Goal: Information Seeking & Learning: Learn about a topic

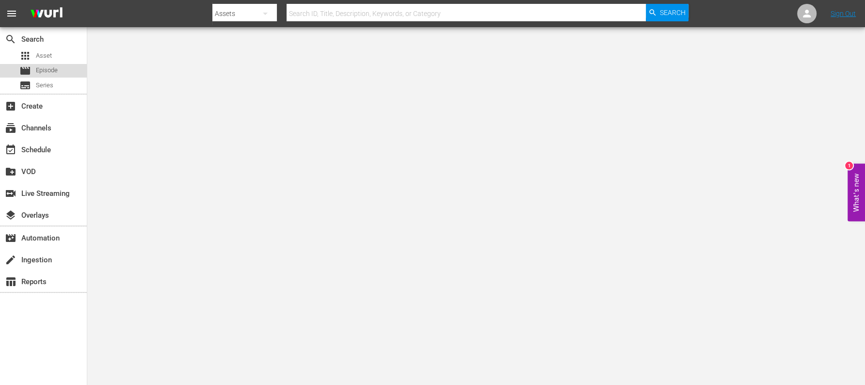
click at [39, 70] on span "Episode" at bounding box center [47, 70] width 22 height 10
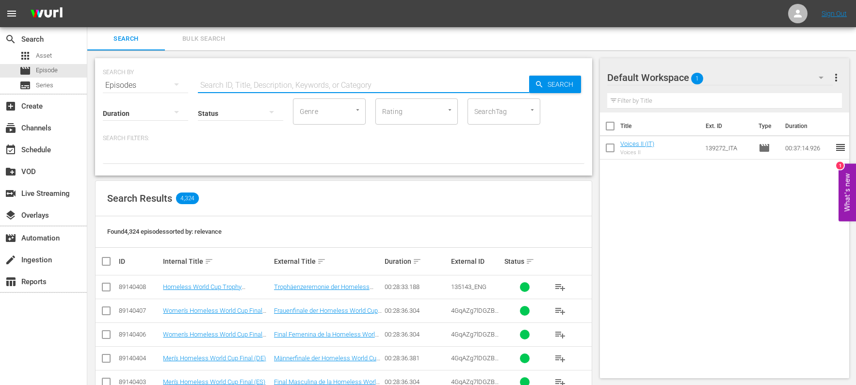
click at [238, 87] on input "text" at bounding box center [363, 85] width 331 height 23
type input "the best of 2022"
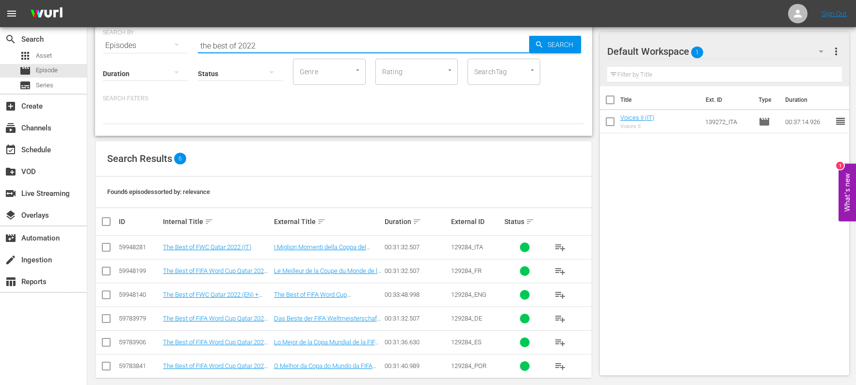
scroll to position [49, 0]
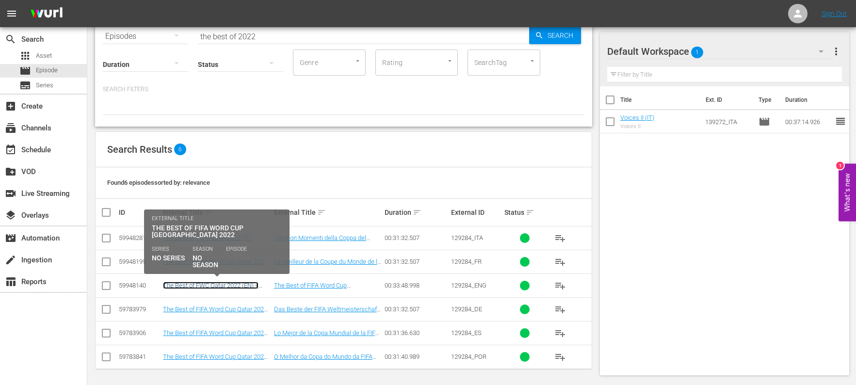
click at [212, 286] on link "The Best of FWC Qatar 2022 (EN) + Rebrand Ident" at bounding box center [211, 289] width 96 height 15
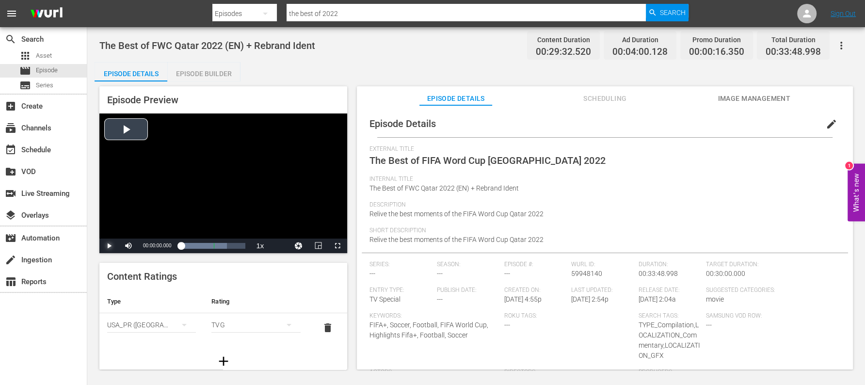
click at [109, 246] on span "Video Player" at bounding box center [109, 246] width 0 height 0
click at [228, 186] on div "Video Player" at bounding box center [223, 176] width 248 height 125
click at [109, 246] on span "Video Player" at bounding box center [109, 246] width 0 height 0
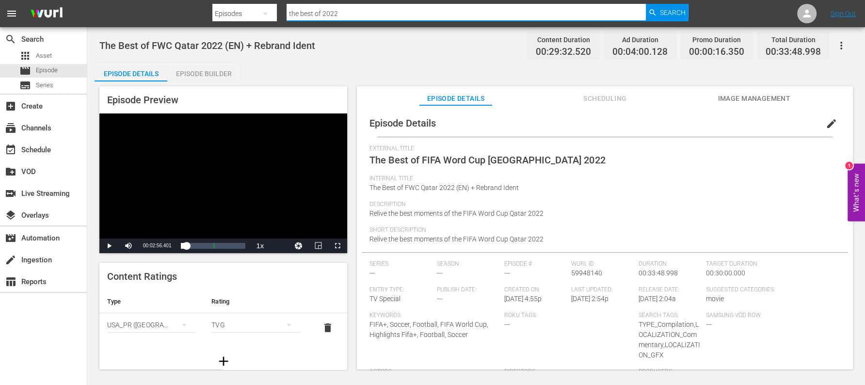
drag, startPoint x: 362, startPoint y: 18, endPoint x: 281, endPoint y: 26, distance: 81.0
click at [281, 26] on nav "menu Search By Episodes Search ID, Title, Description, Keywords, or Category th…" at bounding box center [432, 13] width 865 height 27
paste input "2010: Chile vs. [GEOGRAPHIC_DATA]"
type input "2010: Chile vs. [GEOGRAPHIC_DATA]"
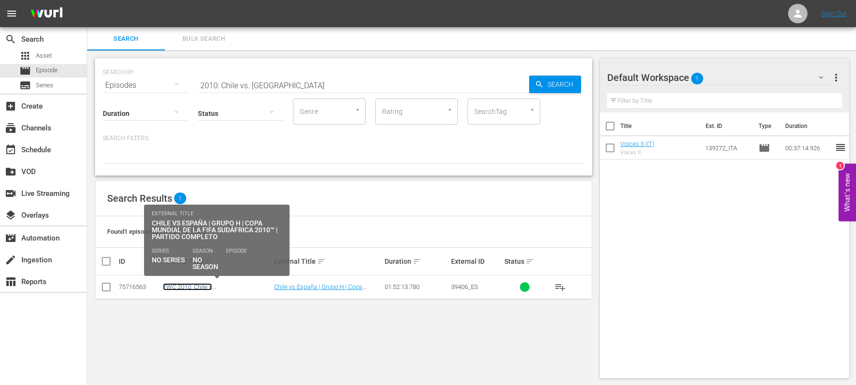
click at [226, 285] on link "FWC 2010, Chile v [GEOGRAPHIC_DATA], Group Stage - FMR (ES)" at bounding box center [212, 294] width 99 height 22
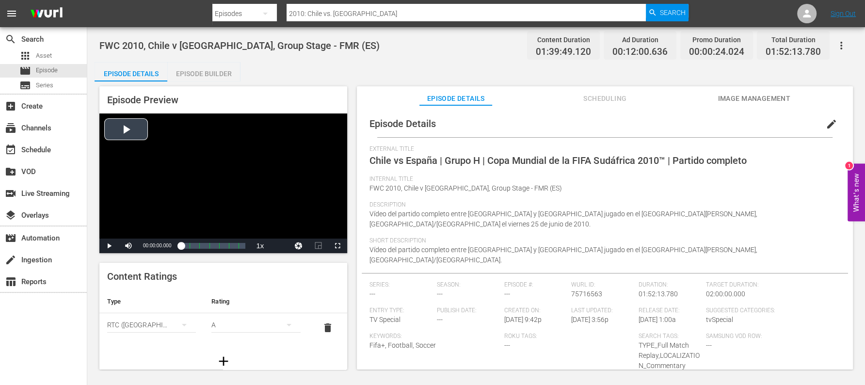
click at [130, 122] on div "Video Player" at bounding box center [223, 176] width 248 height 125
click at [109, 246] on span "Video Player" at bounding box center [109, 246] width 0 height 0
click at [46, 129] on div "subscriptions Channels" at bounding box center [27, 126] width 54 height 9
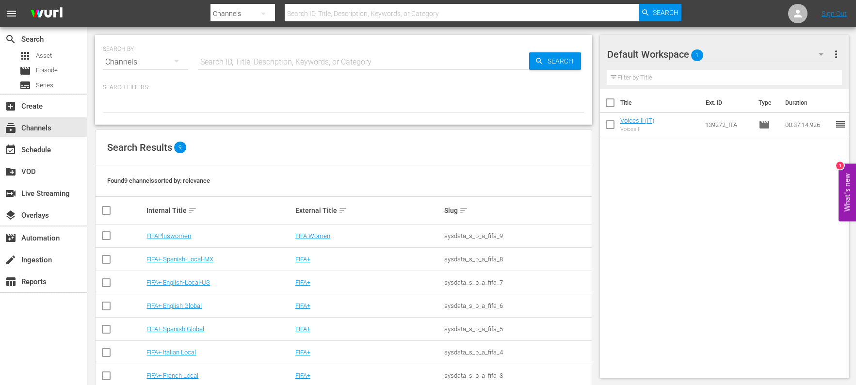
scroll to position [66, 0]
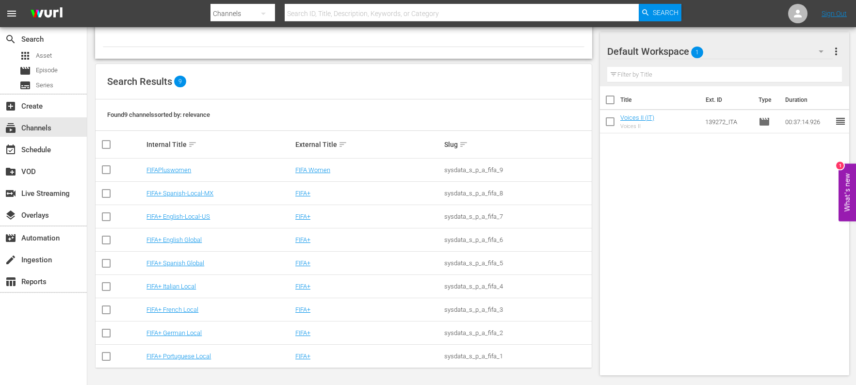
click at [757, 275] on div "Title Ext. ID Type Duration Voices II (IT) Voices II 139272_ITA movie 00:37:14.…" at bounding box center [725, 228] width 250 height 285
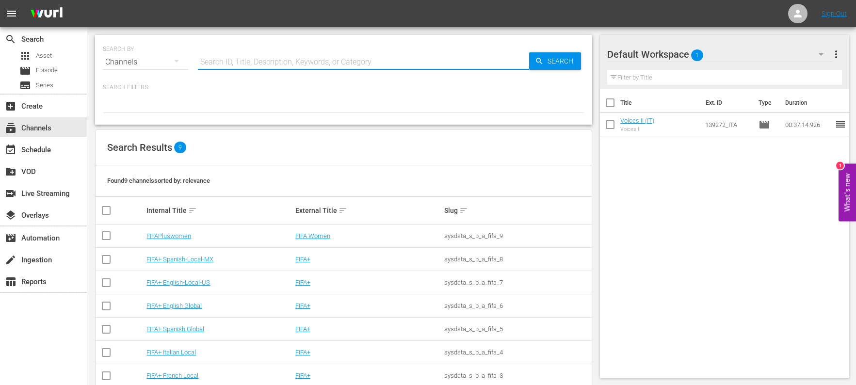
click at [229, 60] on input "text" at bounding box center [363, 61] width 331 height 23
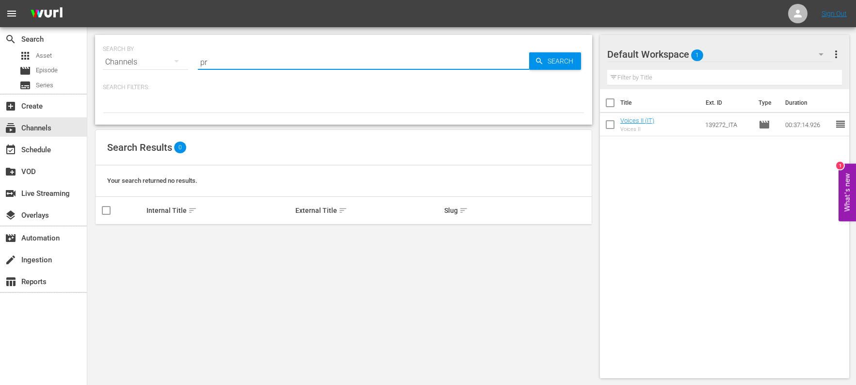
type input "p"
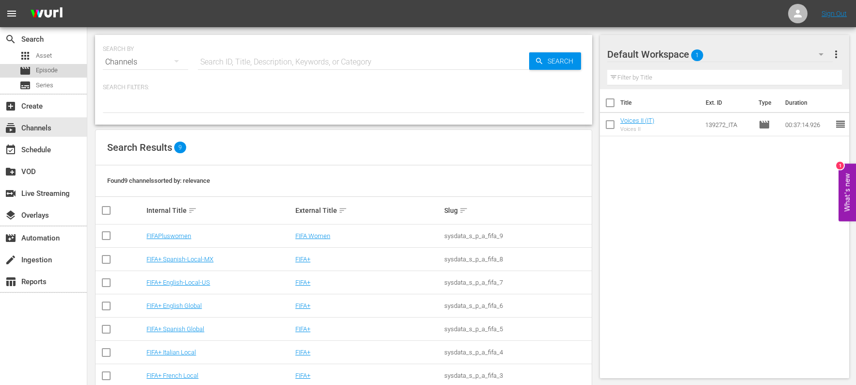
click at [41, 65] on span "Episode" at bounding box center [47, 70] width 22 height 10
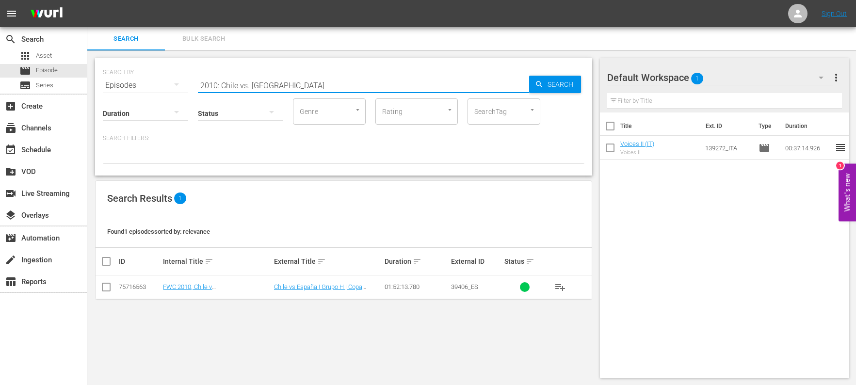
drag, startPoint x: 283, startPoint y: 88, endPoint x: 181, endPoint y: 101, distance: 102.7
click at [181, 101] on div "SEARCH BY Search By Episodes Search ID, Title, Description, Keywords, or Catego…" at bounding box center [343, 116] width 497 height 117
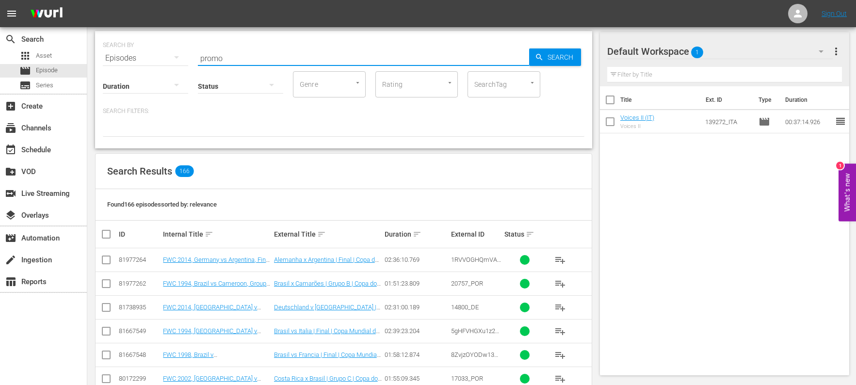
scroll to position [57, 0]
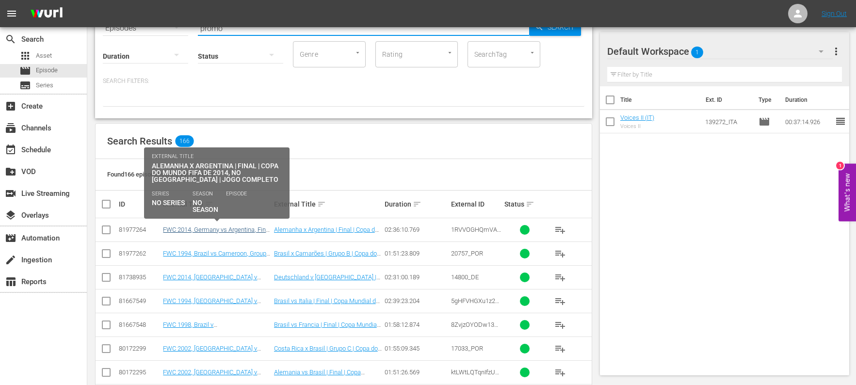
type input "promo"
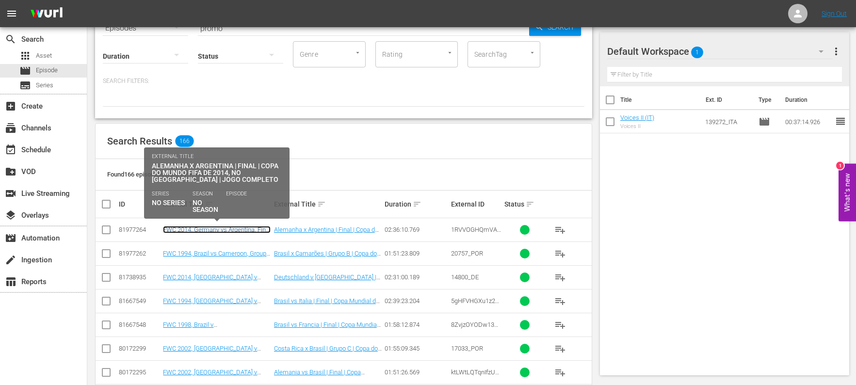
click at [215, 231] on link "FWC 2014, Germany vs Argentina, Final - FMR (PT) + Rebrand promo 2" at bounding box center [217, 233] width 108 height 15
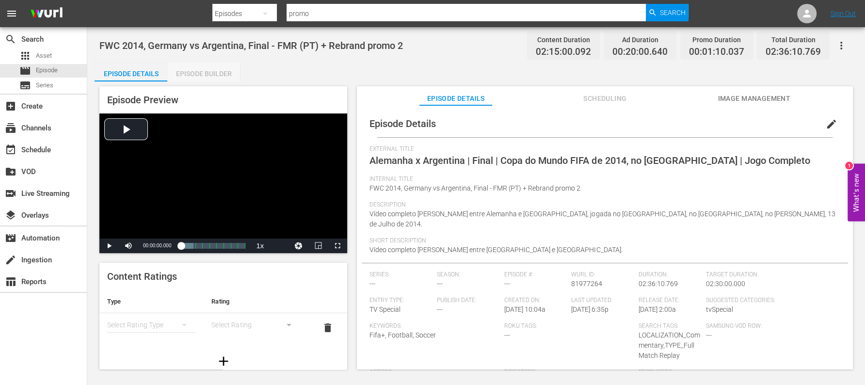
click at [200, 73] on div "Episode Builder" at bounding box center [203, 73] width 73 height 23
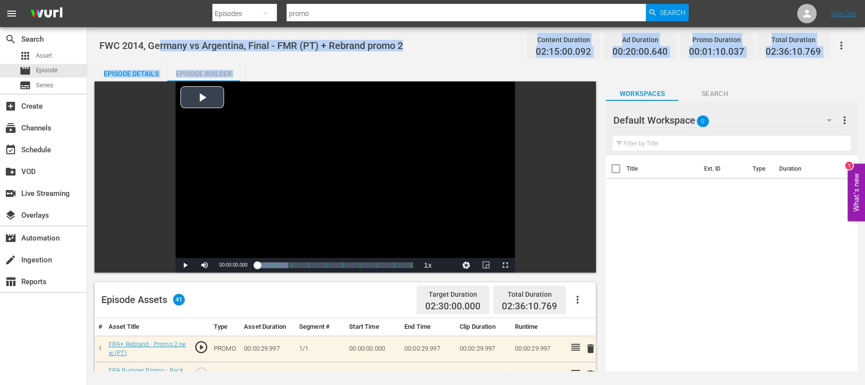
drag, startPoint x: 159, startPoint y: 27, endPoint x: 197, endPoint y: 146, distance: 124.9
click at [197, 146] on div "FWC 2014, Germany vs Argentina, Final - FMR (PT) + Rebrand promo 2 Content Dura…" at bounding box center [476, 199] width 778 height 344
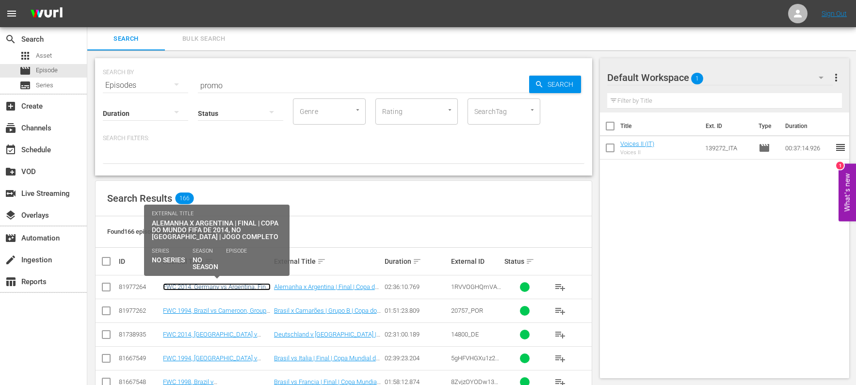
click at [198, 286] on link "FWC 2014, Germany vs Argentina, Final - FMR (PT) + Rebrand promo 2" at bounding box center [217, 290] width 108 height 15
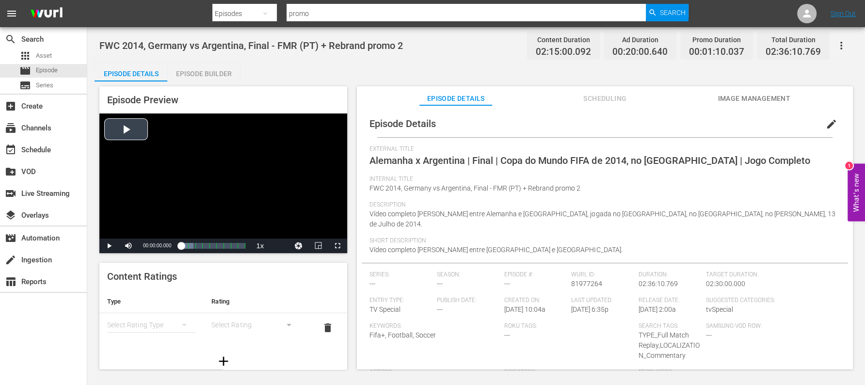
click at [132, 130] on div "Video Player" at bounding box center [223, 176] width 248 height 125
drag, startPoint x: 183, startPoint y: 245, endPoint x: 163, endPoint y: 247, distance: 20.5
click at [163, 247] on div "Play Mute 90% Current Time 00:02:34.065 / Duration 00:00:00.000 Loaded : 50.03%…" at bounding box center [223, 246] width 248 height 15
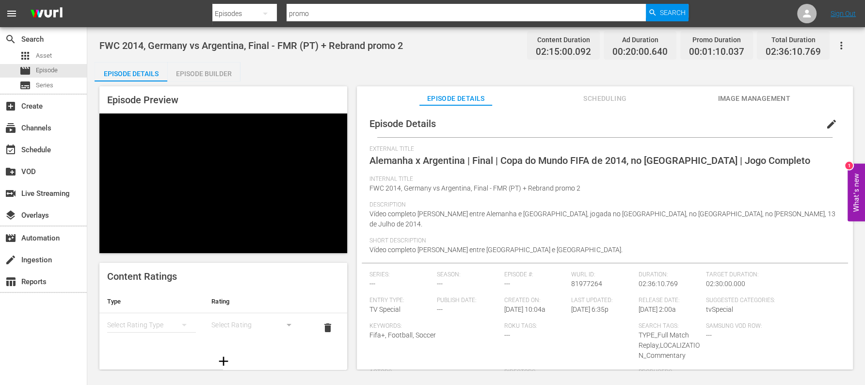
click at [250, 353] on div at bounding box center [223, 361] width 248 height 27
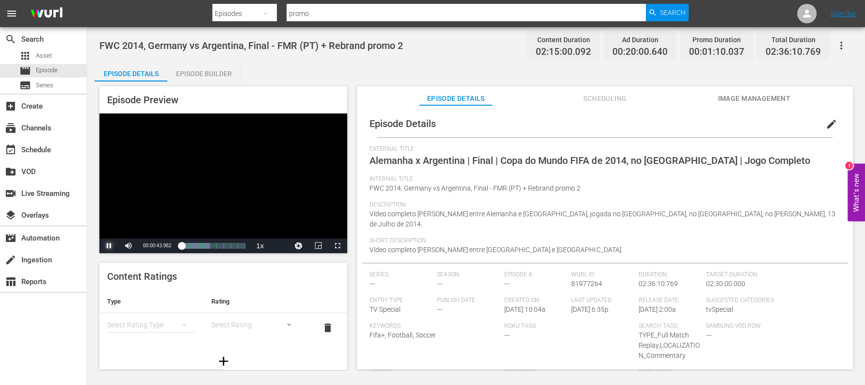
click at [109, 246] on span "Video Player" at bounding box center [109, 246] width 0 height 0
